Goal: Transaction & Acquisition: Book appointment/travel/reservation

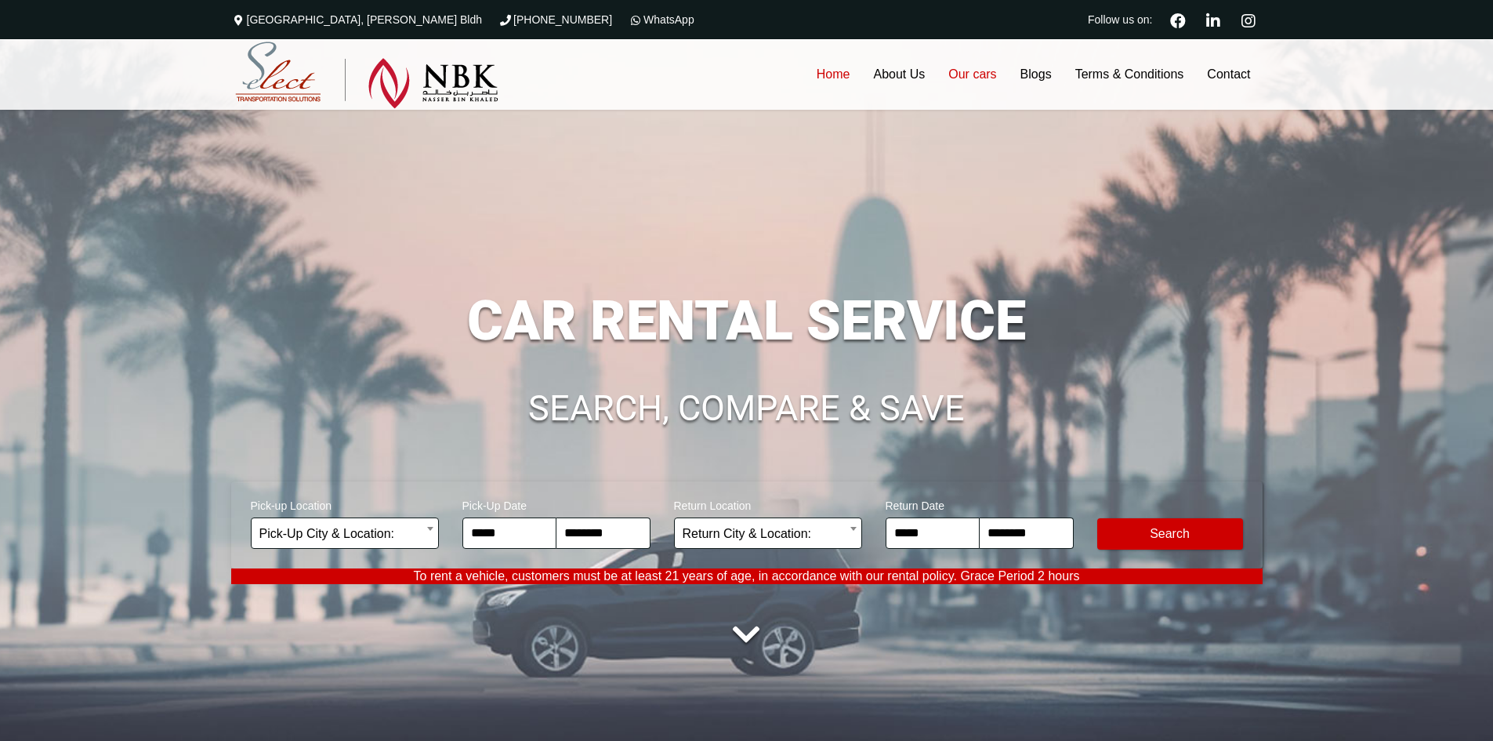
click at [948, 71] on link "Our cars" at bounding box center [972, 74] width 71 height 71
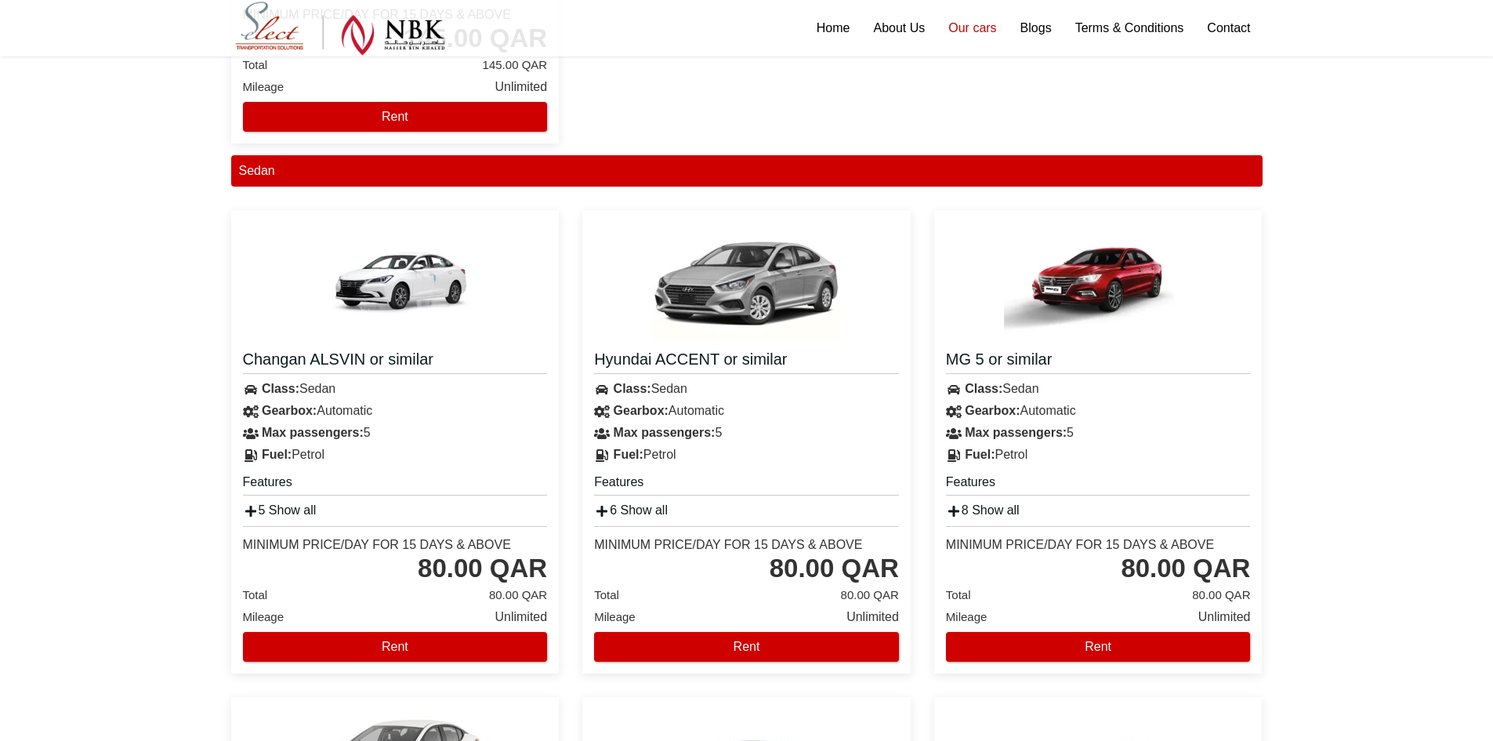
scroll to position [705, 0]
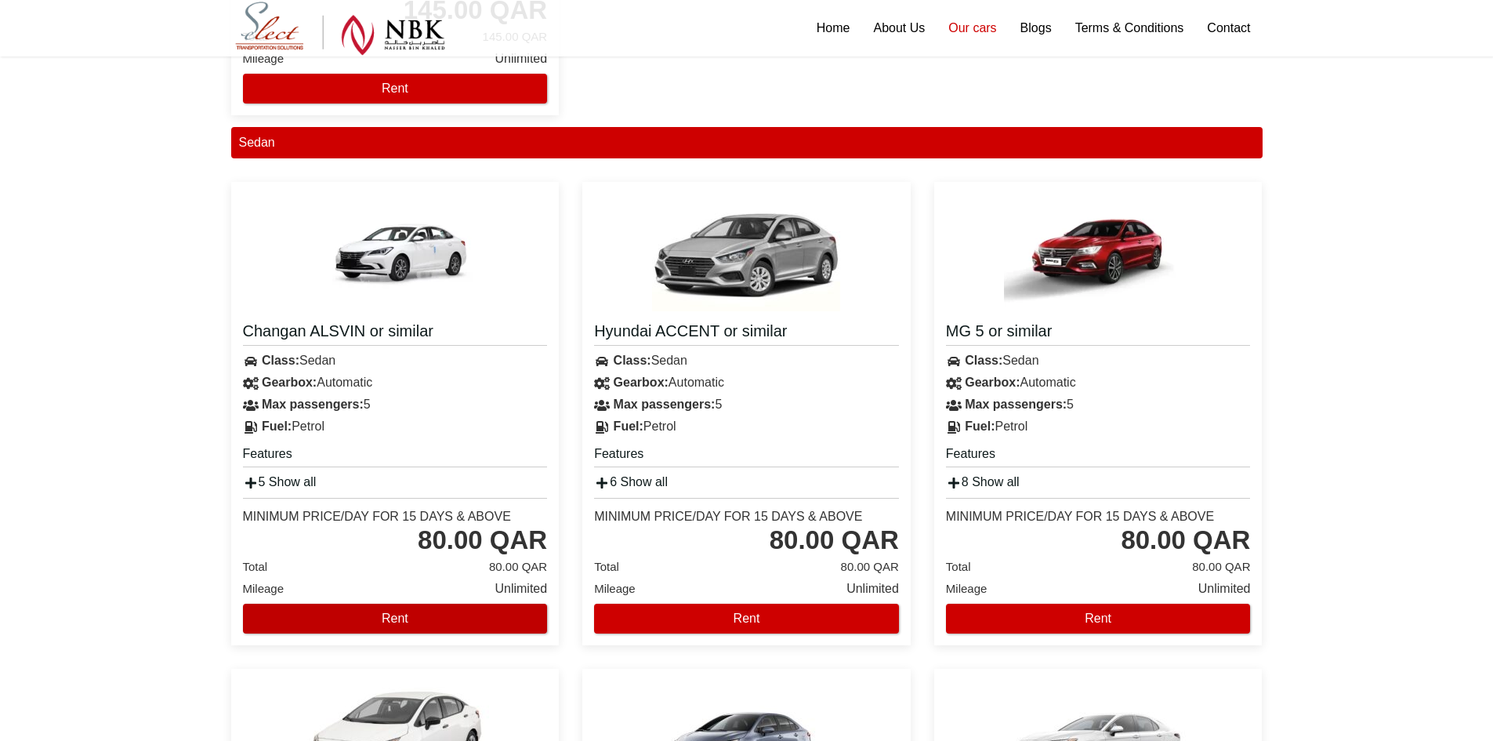
click at [389, 609] on button "Rent" at bounding box center [395, 619] width 305 height 30
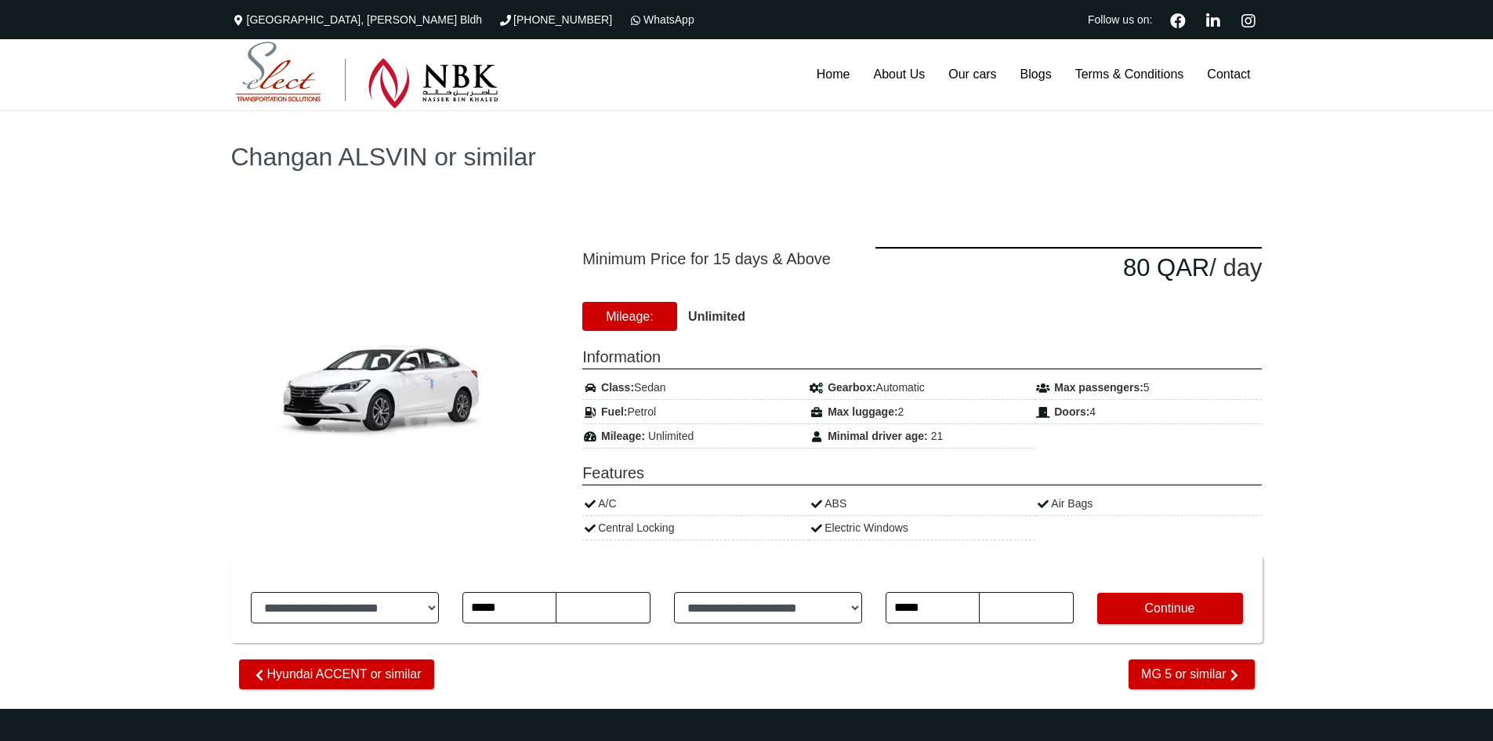
type input "********"
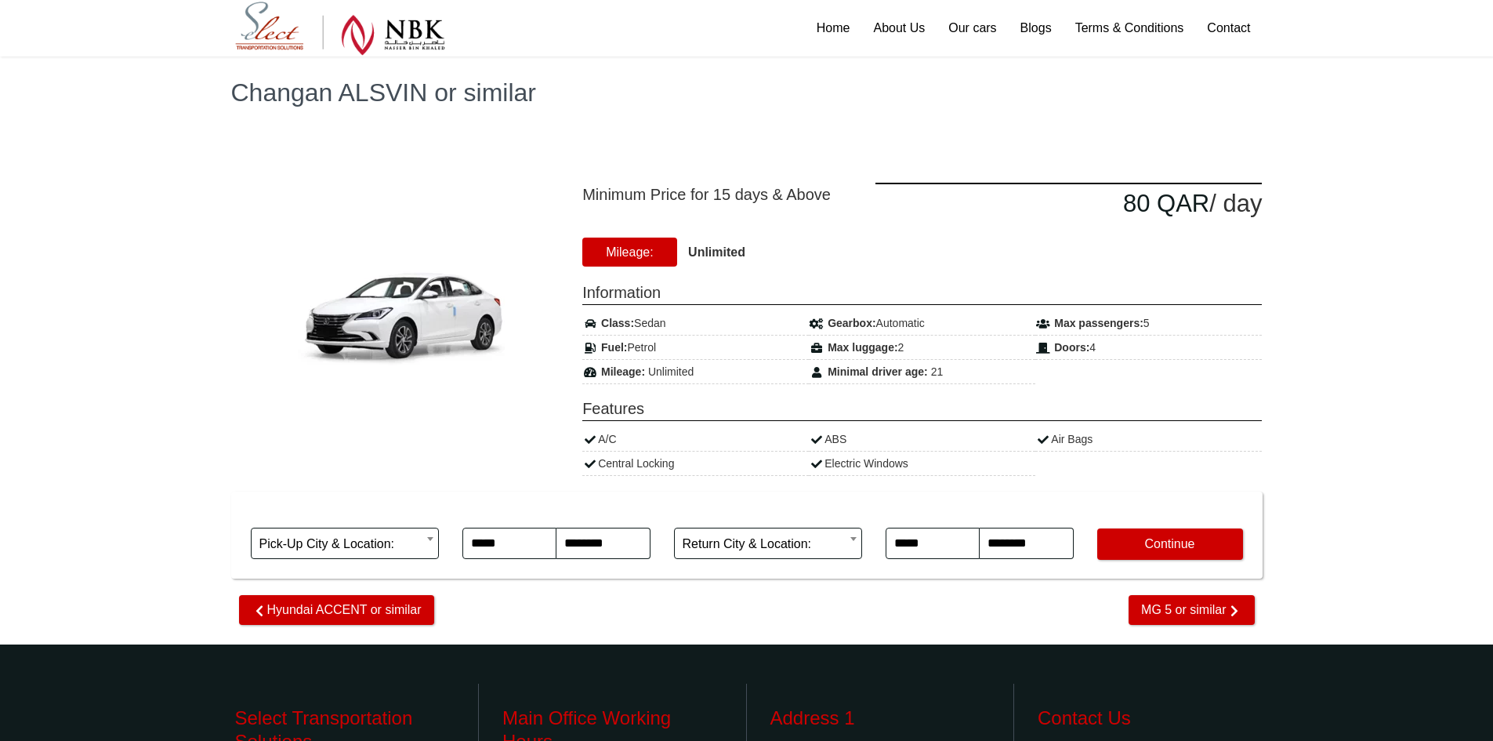
scroll to position [78, 0]
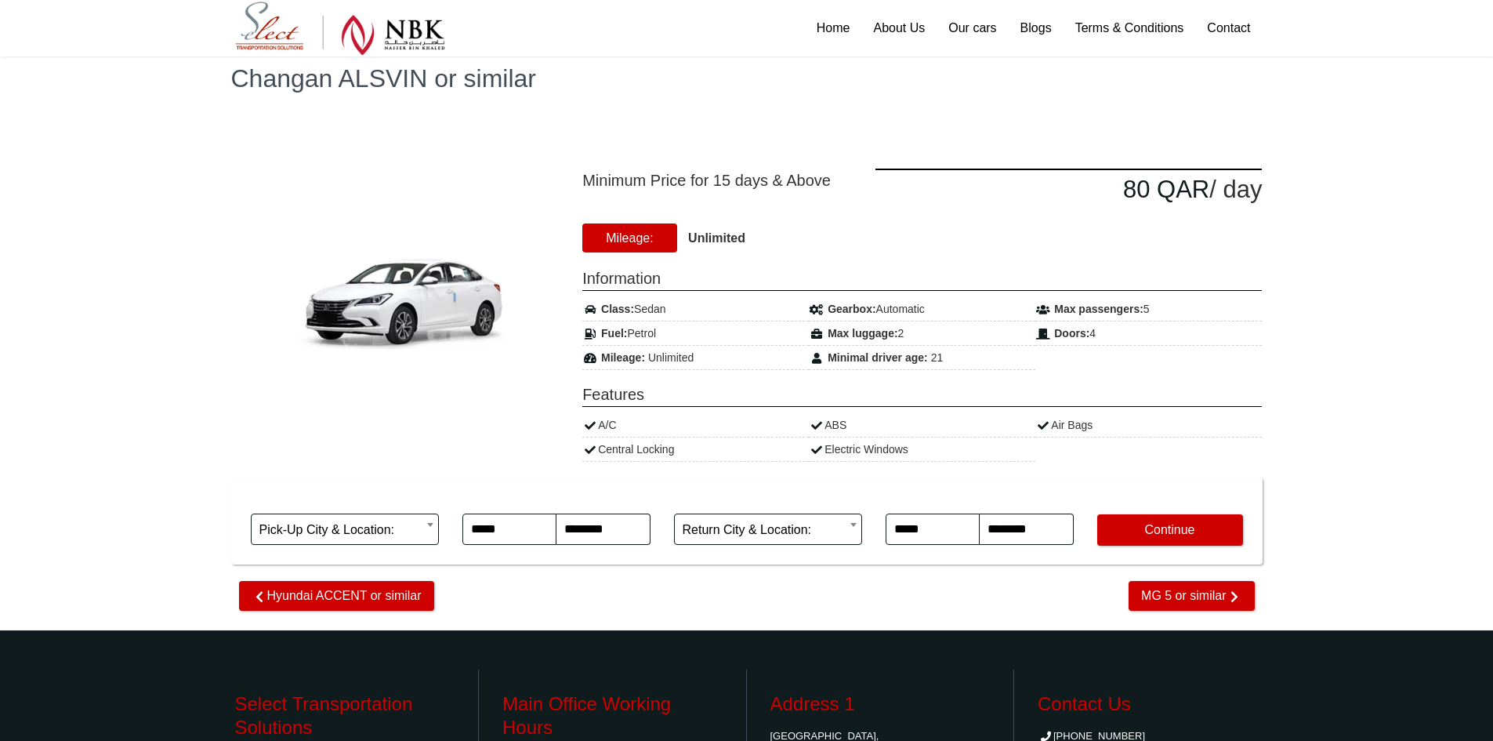
click at [924, 165] on div "Minimum Price for 15 days & Above 80 QAR / day Mileage: Unlimited Class:" at bounding box center [746, 309] width 1055 height 305
click at [754, 180] on span "Minimum Price for 15 days & Above" at bounding box center [717, 181] width 270 height 24
click at [538, 516] on input "*****" at bounding box center [509, 528] width 94 height 31
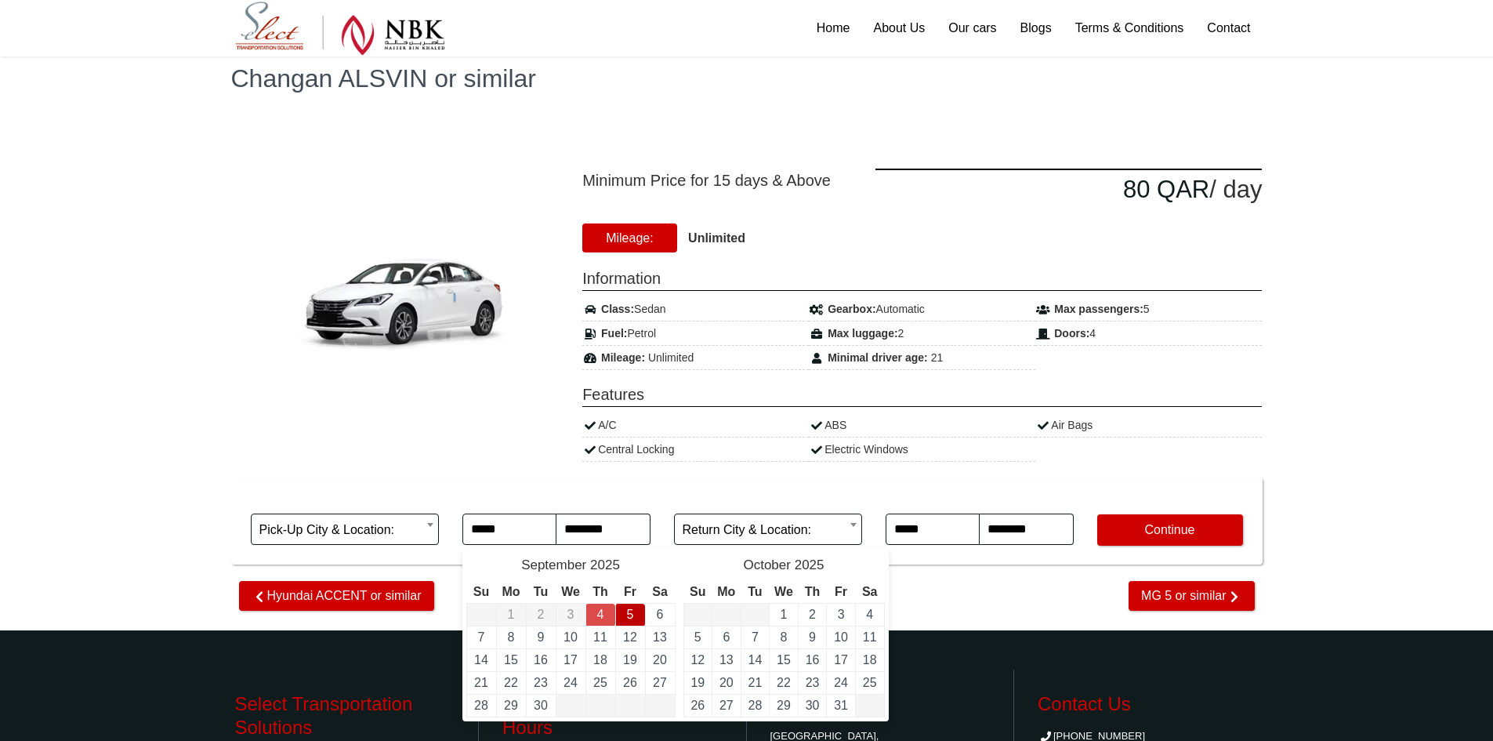
click at [635, 622] on td "5" at bounding box center [630, 615] width 30 height 23
type input "**********"
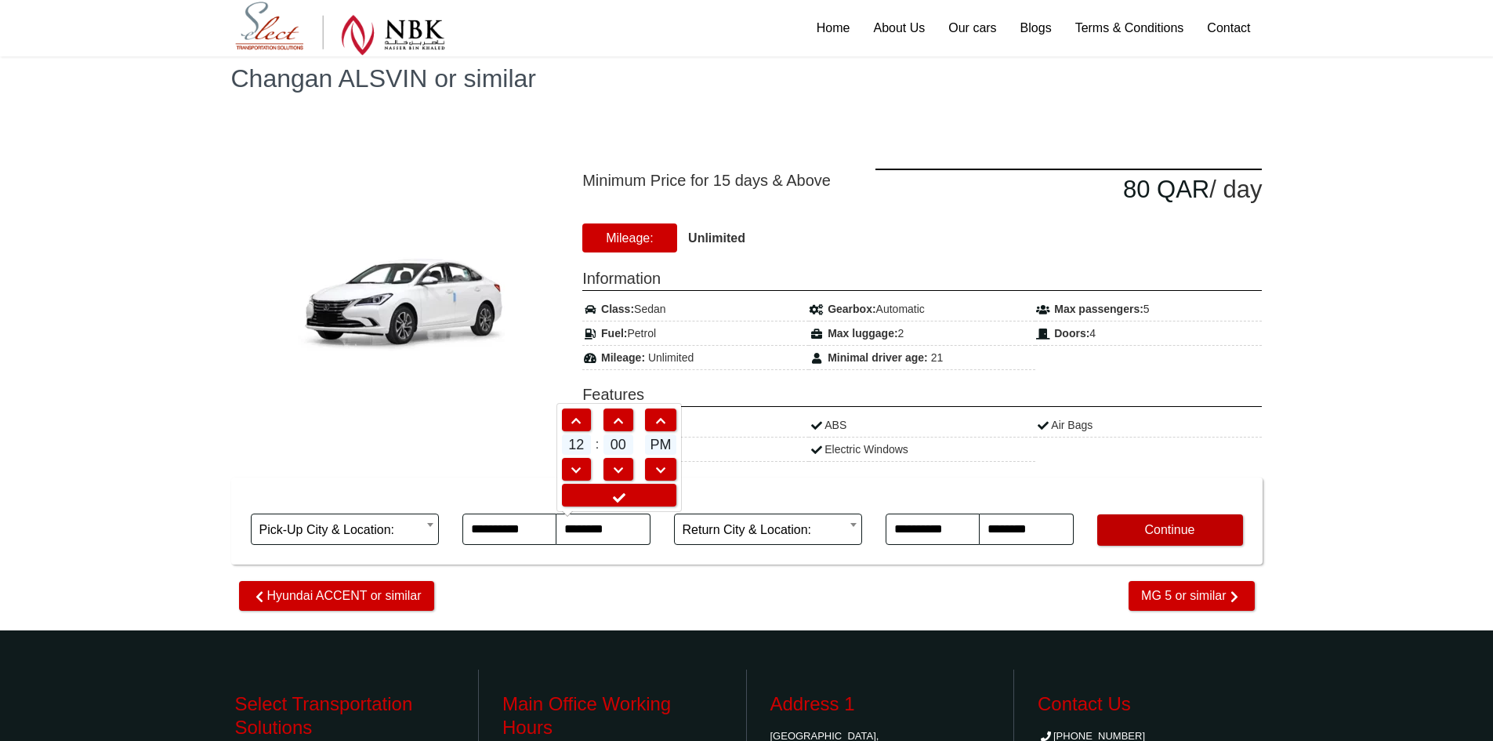
click at [1137, 534] on button "Continue" at bounding box center [1170, 529] width 146 height 31
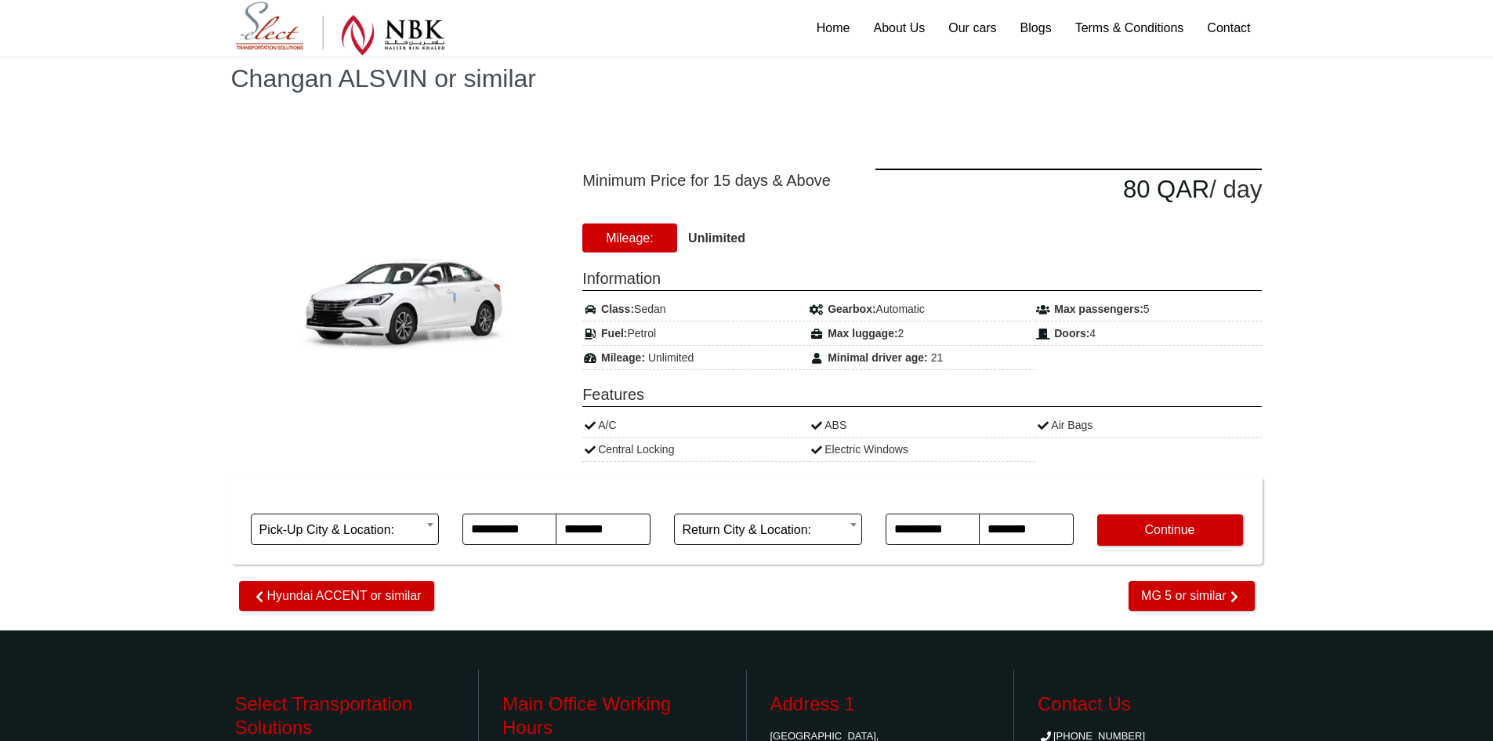
click at [404, 527] on body "The Commercial Avenue, Sayer Bldh (+974)31366623 WhatsApp Follow us on: Home Ab…" at bounding box center [746, 459] width 1493 height 1074
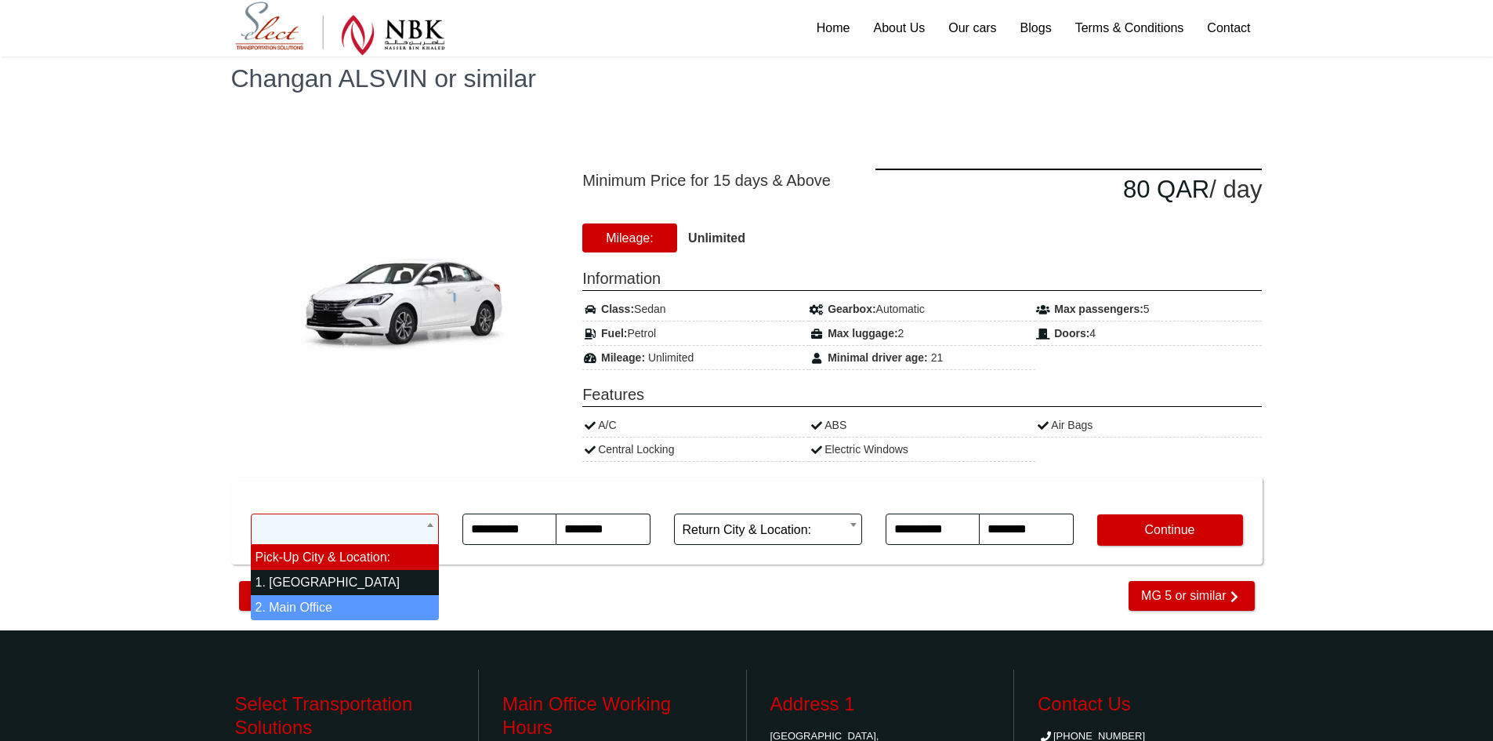
select select "*"
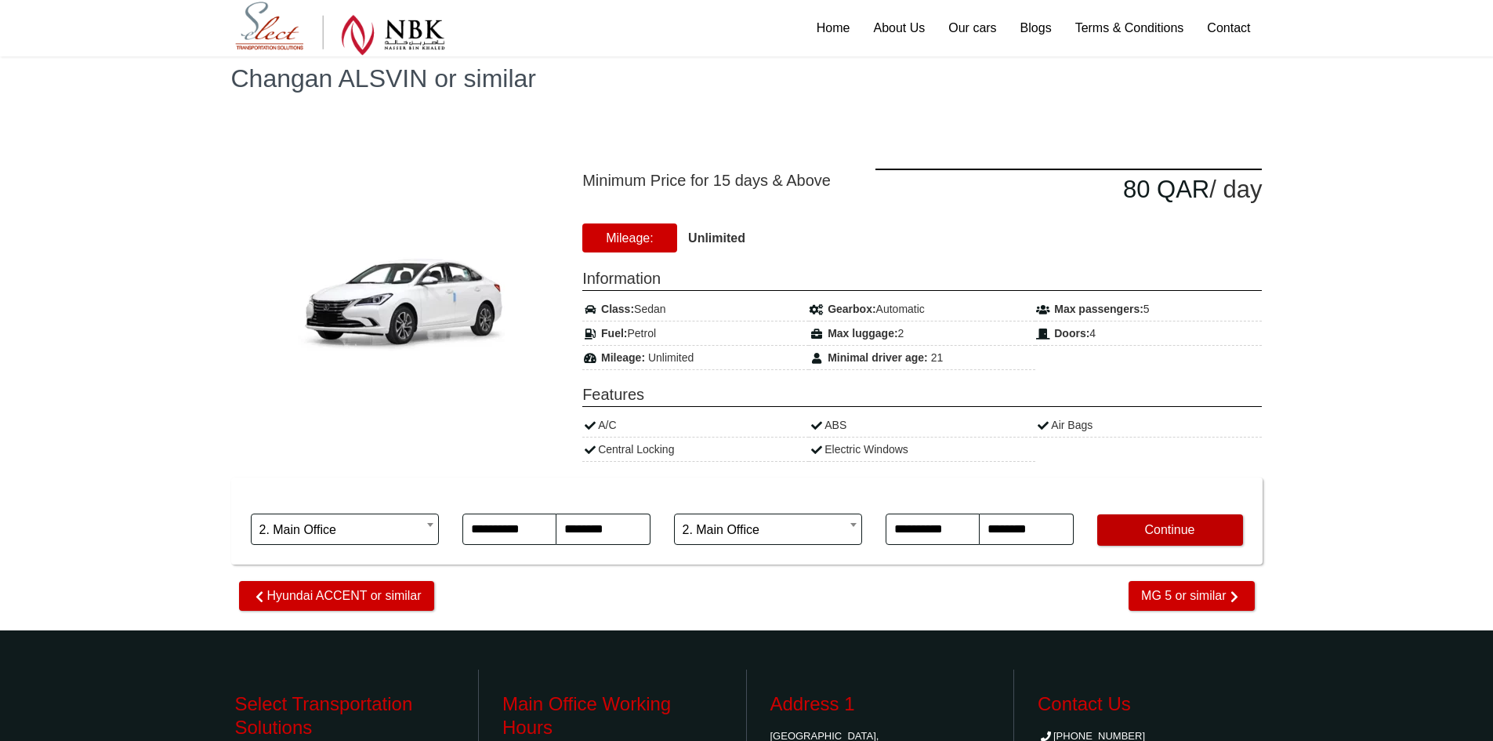
click at [1173, 534] on button "Continue" at bounding box center [1170, 529] width 146 height 31
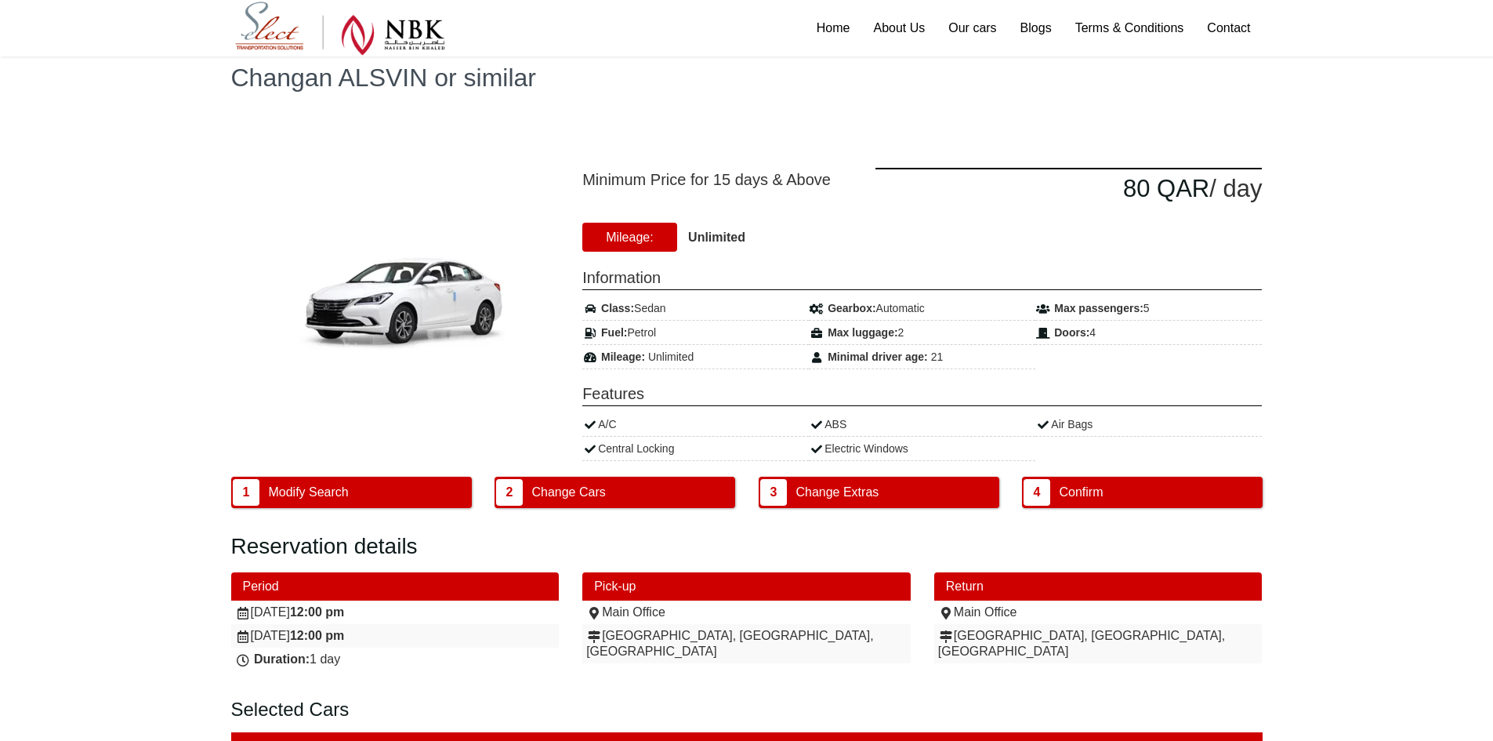
scroll to position [78, 0]
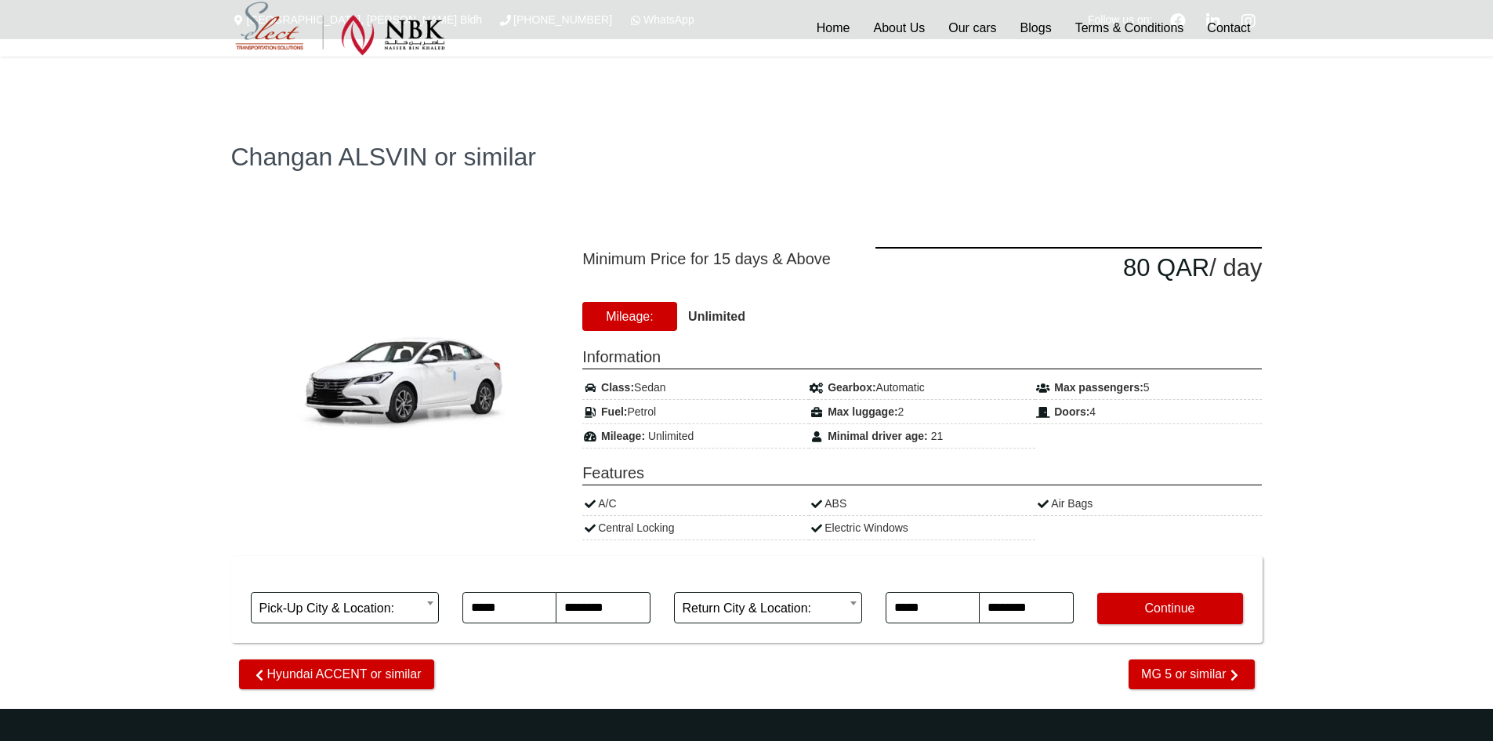
select select "*"
